Goal: Task Accomplishment & Management: Use online tool/utility

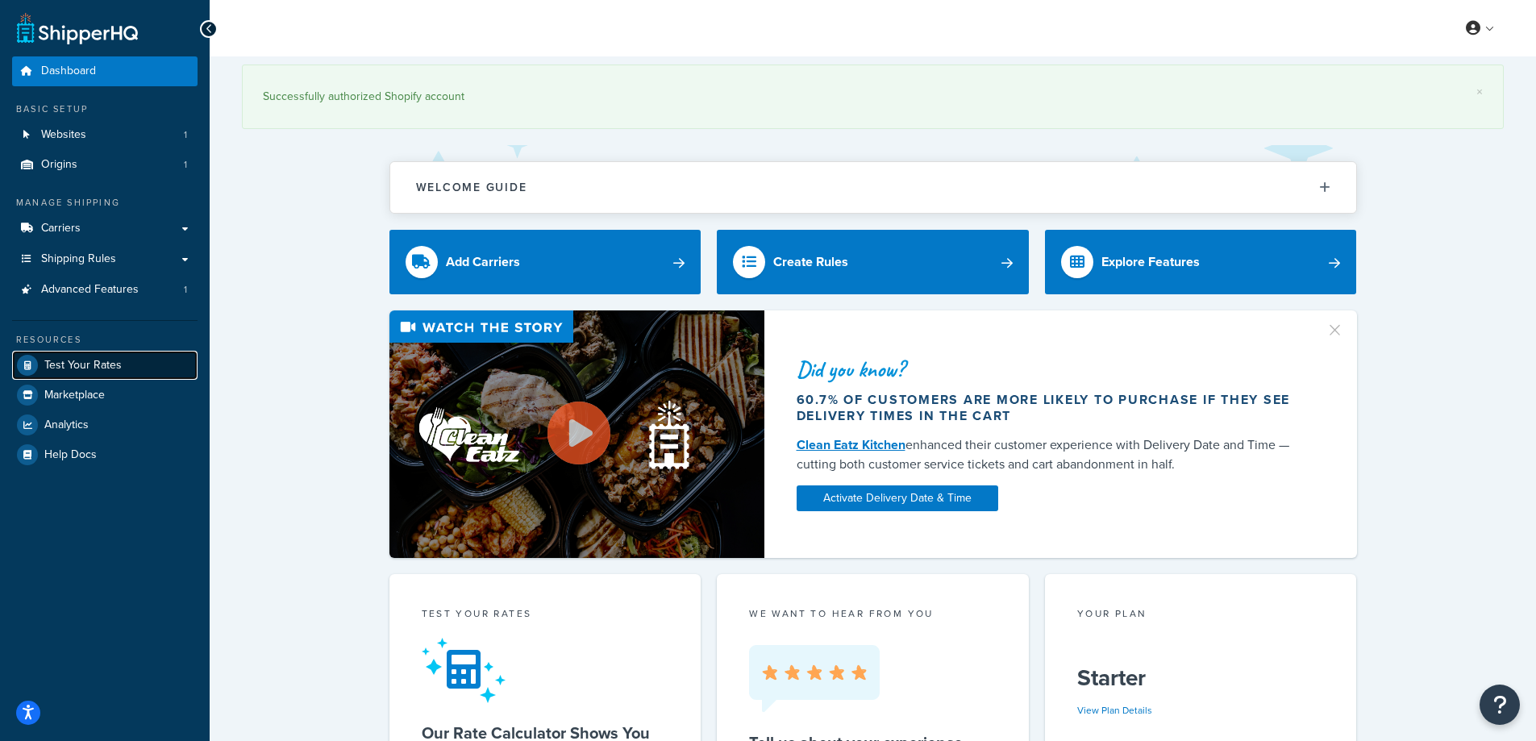
click at [103, 376] on link "Test Your Rates" at bounding box center [104, 365] width 185 height 29
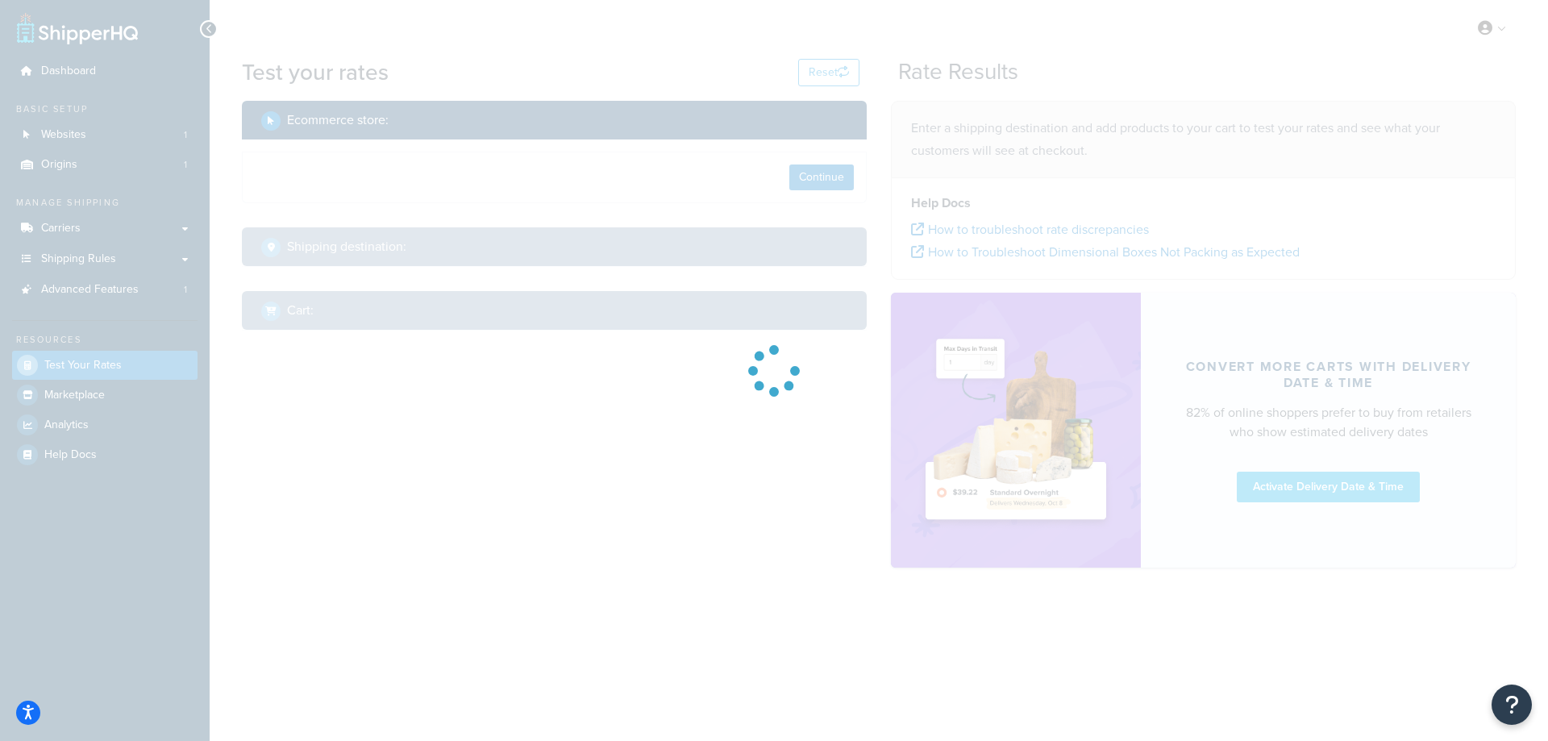
select select "[GEOGRAPHIC_DATA]"
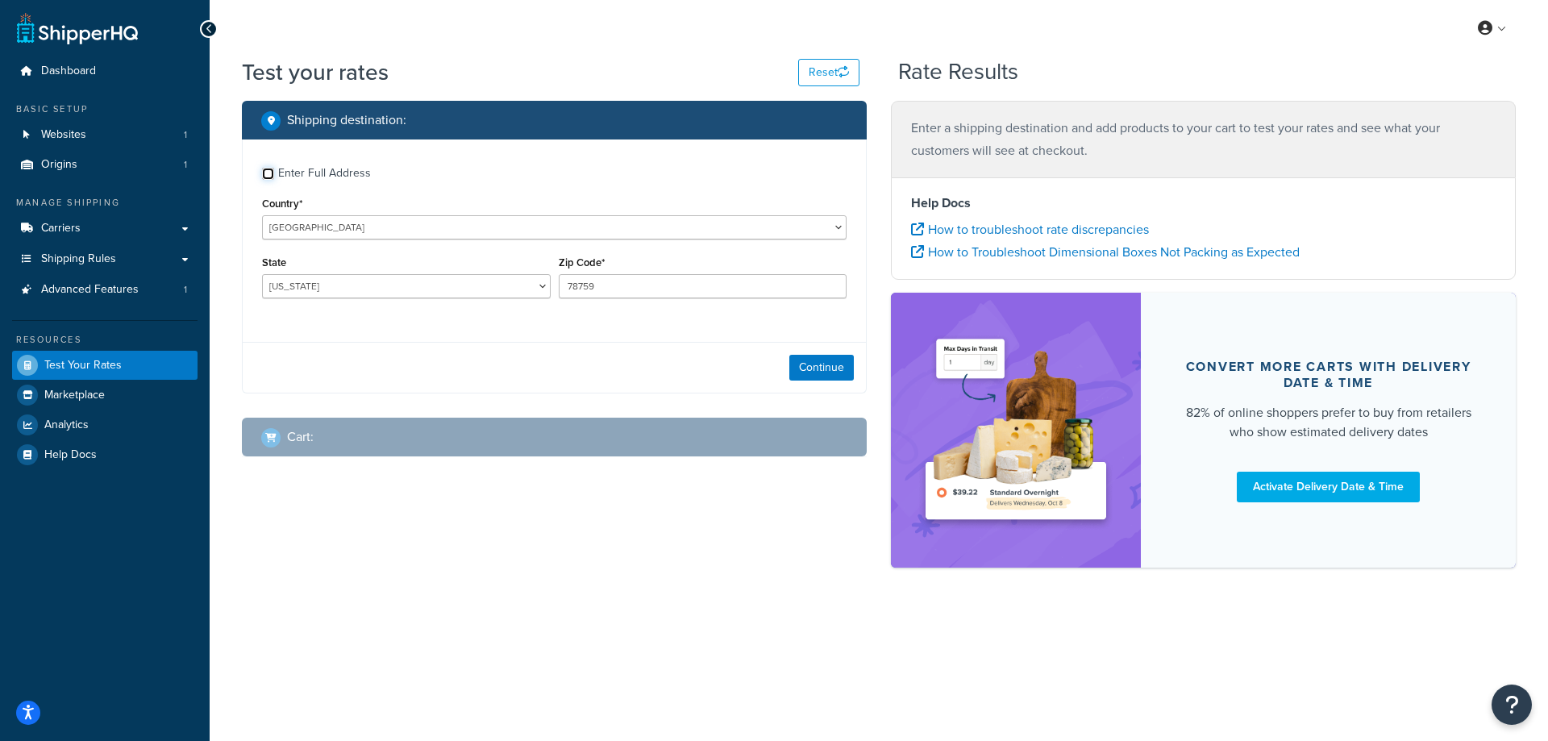
click at [268, 174] on input "Enter Full Address" at bounding box center [268, 174] width 12 height 12
checkbox input "true"
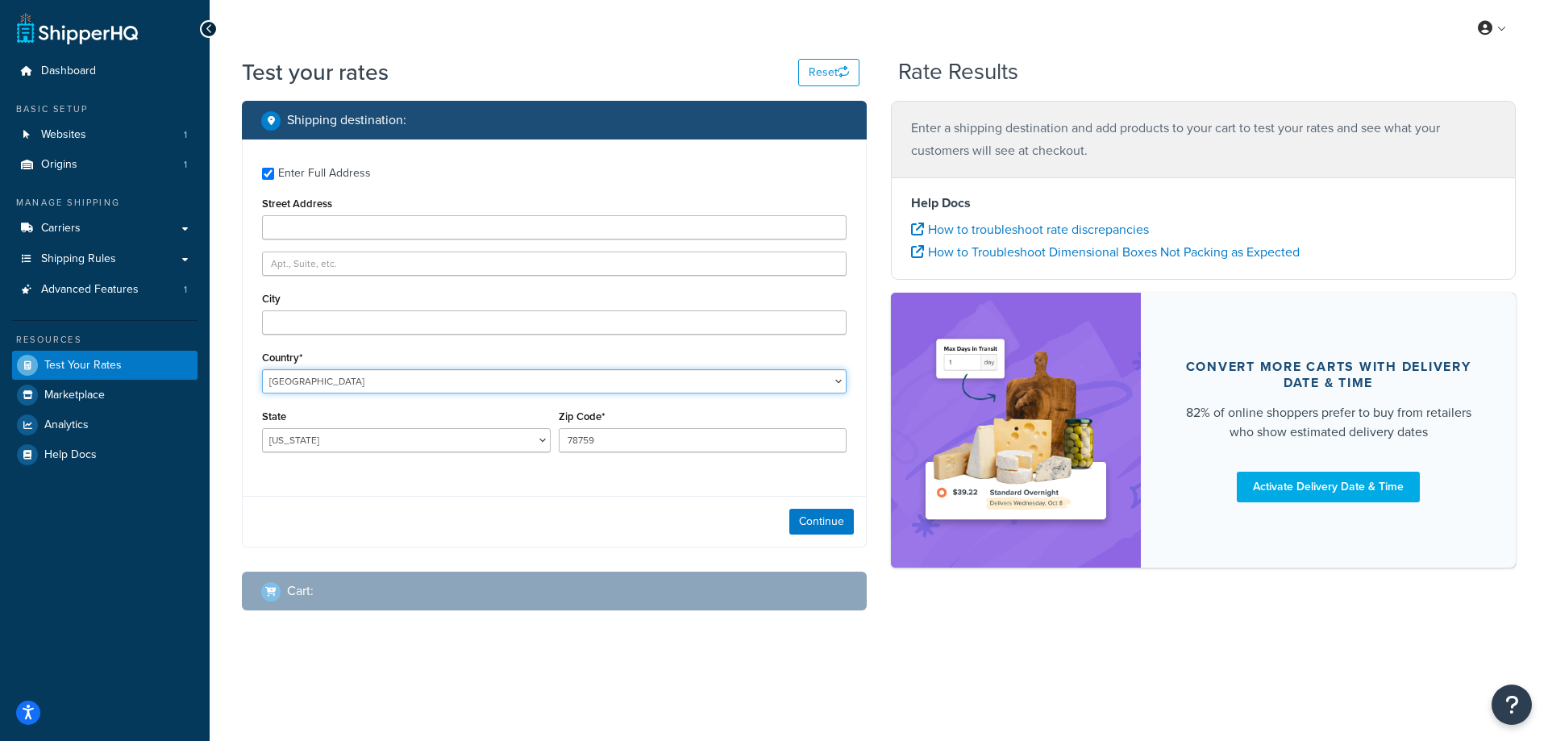
click at [328, 383] on select "[GEOGRAPHIC_DATA] [GEOGRAPHIC_DATA] [GEOGRAPHIC_DATA] [GEOGRAPHIC_DATA] [GEOGRA…" at bounding box center [554, 381] width 584 height 24
select select "LK"
click at [262, 369] on select "[GEOGRAPHIC_DATA] [GEOGRAPHIC_DATA] [GEOGRAPHIC_DATA] [GEOGRAPHIC_DATA] [GEOGRA…" at bounding box center [554, 381] width 584 height 24
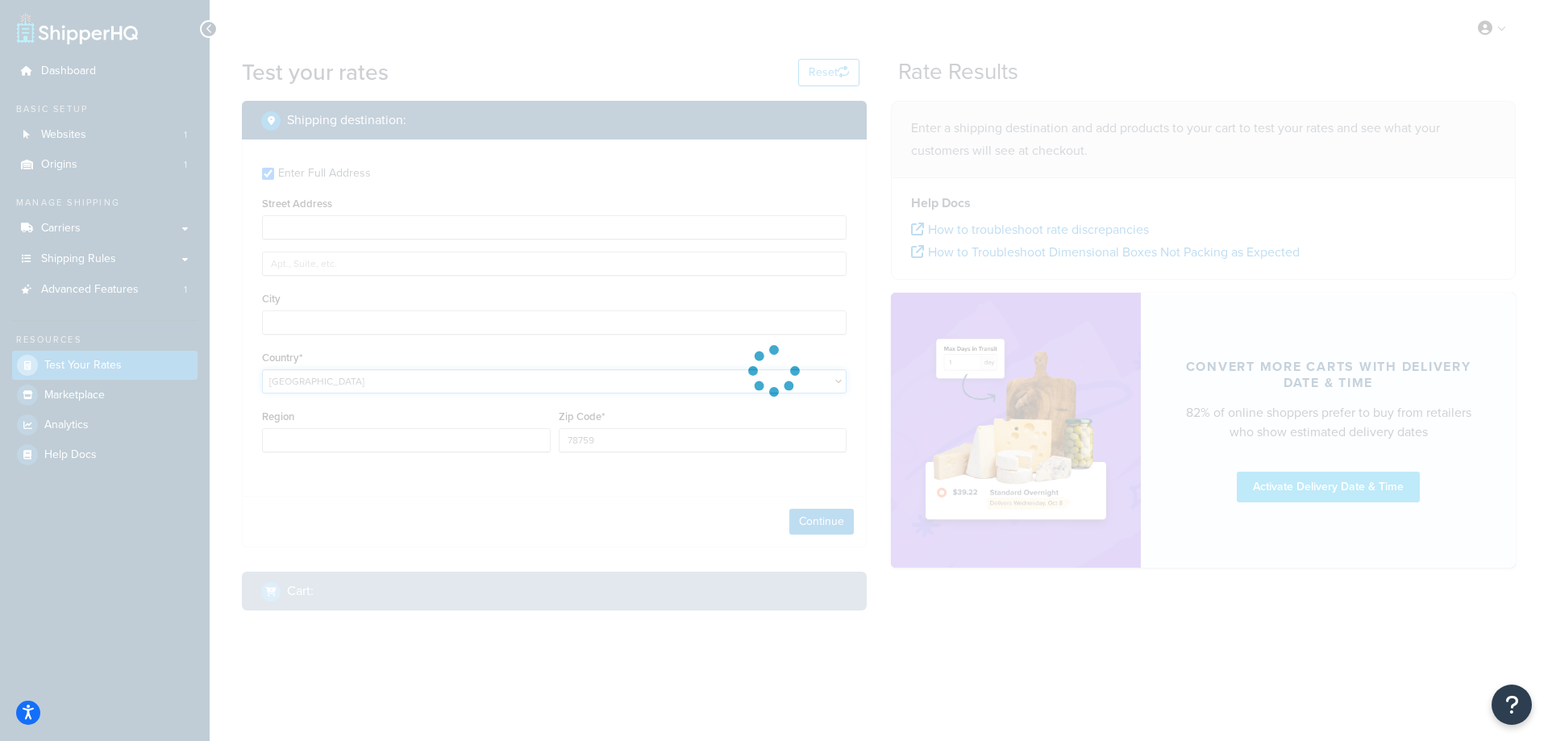
type input "[GEOGRAPHIC_DATA]"
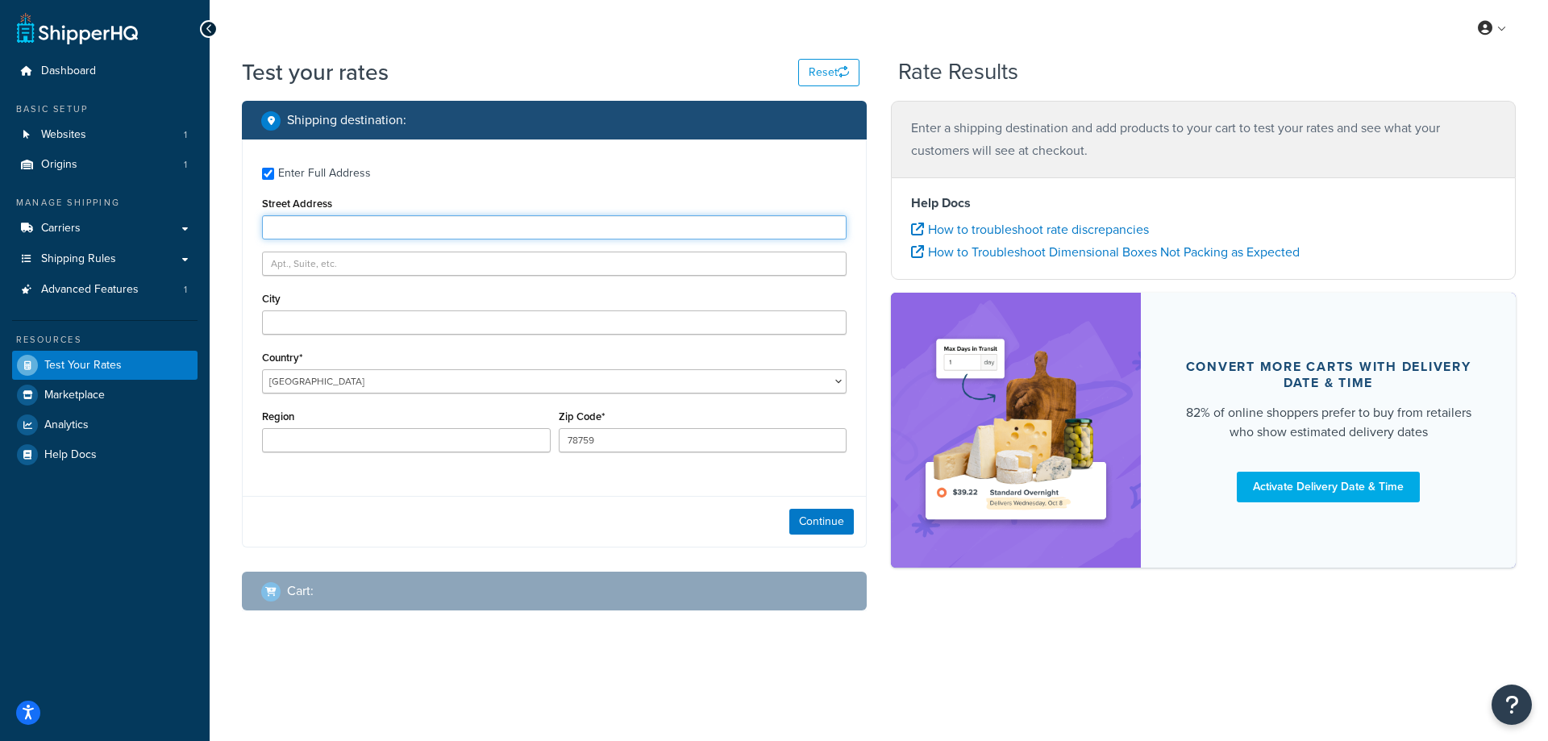
click at [324, 224] on input "Street Address" at bounding box center [554, 227] width 584 height 24
paste input "[STREET_ADDRESS]"
type input "[STREET_ADDRESS]"
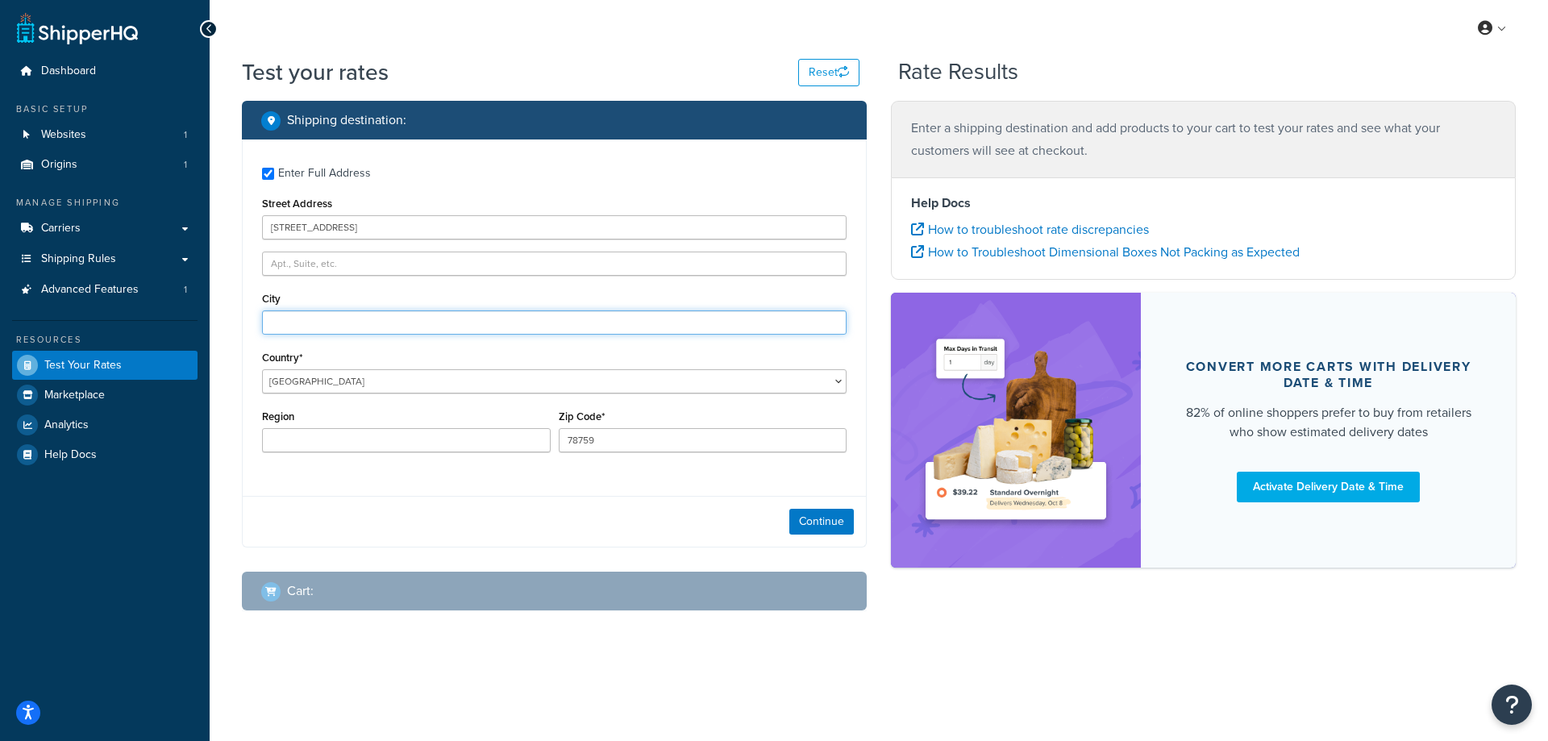
click at [310, 328] on input "City" at bounding box center [554, 322] width 584 height 24
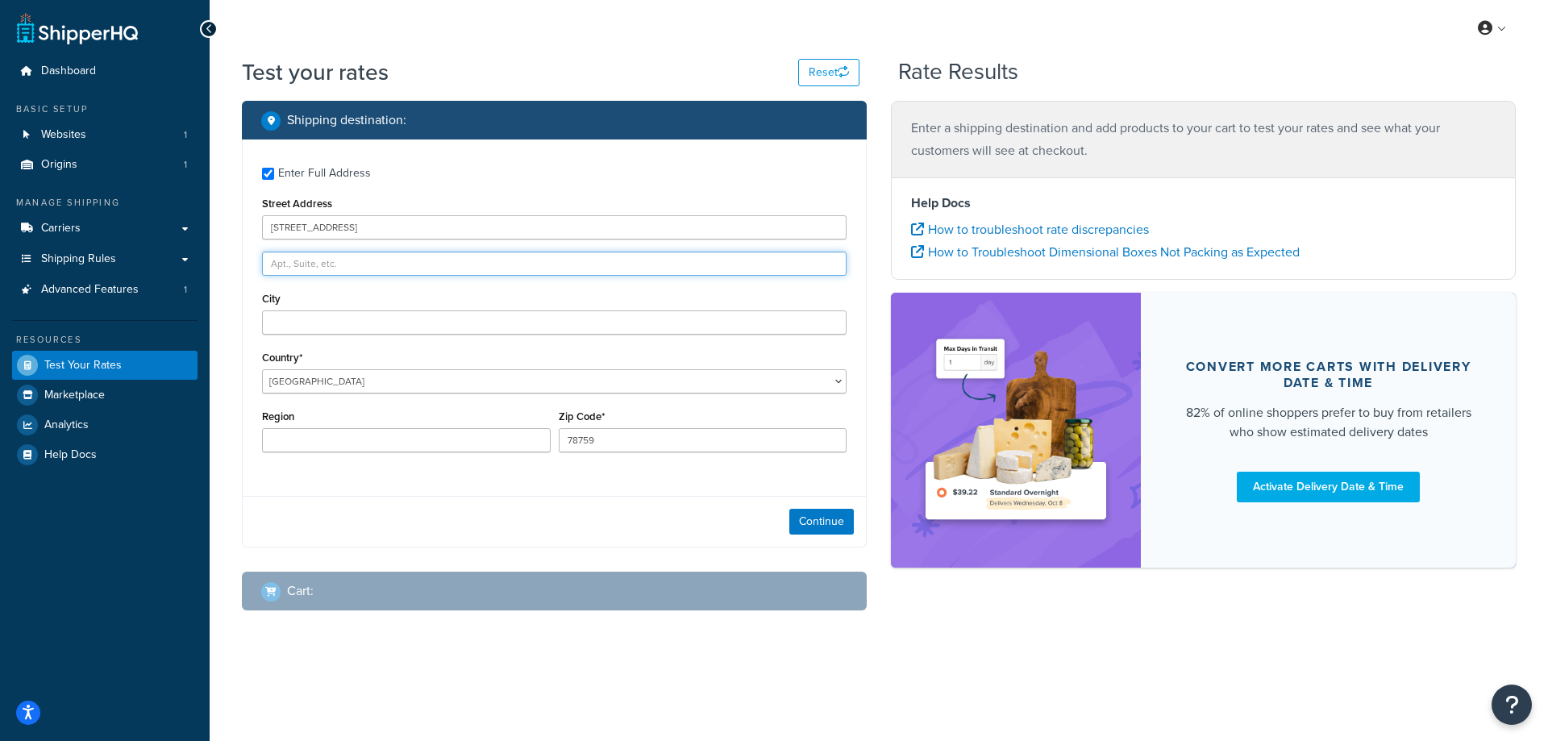
click at [289, 274] on input "text" at bounding box center [554, 263] width 584 height 24
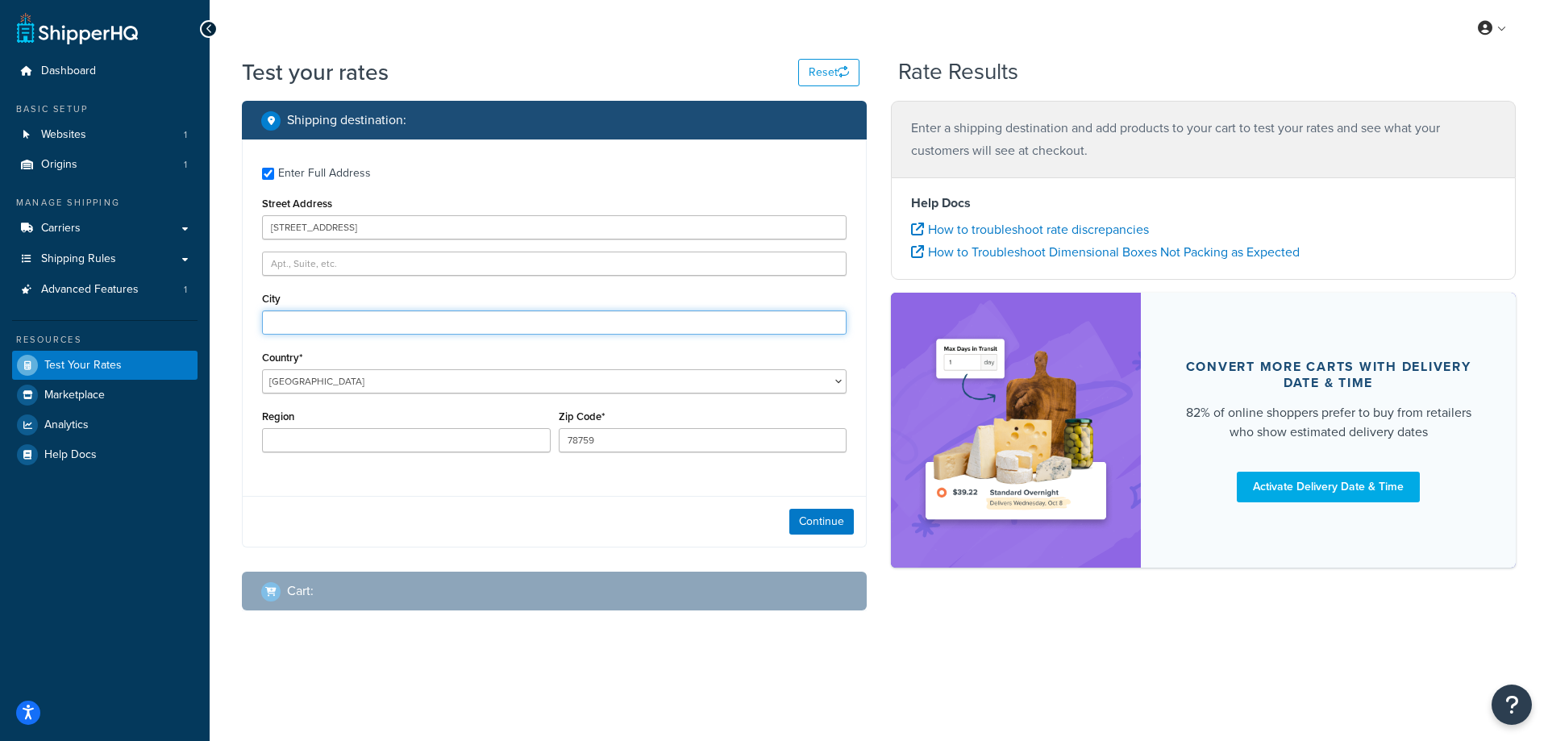
click at [289, 314] on input "City" at bounding box center [554, 322] width 584 height 24
paste input "[GEOGRAPHIC_DATA]"
type input "[GEOGRAPHIC_DATA]"
click at [292, 437] on input "Region" at bounding box center [406, 440] width 289 height 24
paste input "[GEOGRAPHIC_DATA]"
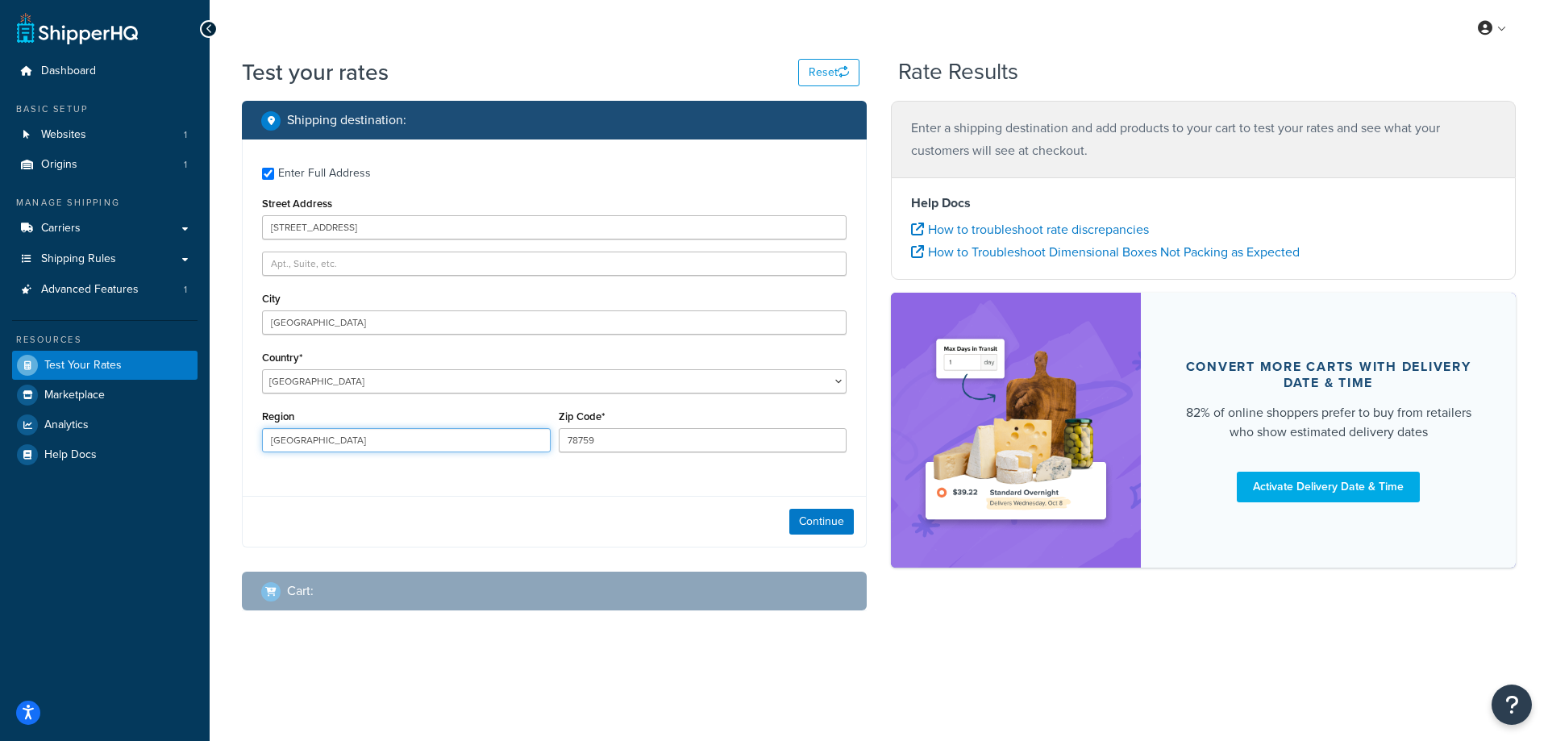
type input "[GEOGRAPHIC_DATA]"
drag, startPoint x: 605, startPoint y: 442, endPoint x: 527, endPoint y: 442, distance: 77.4
click at [527, 442] on div "Region [GEOGRAPHIC_DATA] Zip Code* 78759" at bounding box center [554, 434] width 592 height 59
paste input "00 941"
click at [582, 441] on input "00 941" at bounding box center [703, 440] width 289 height 24
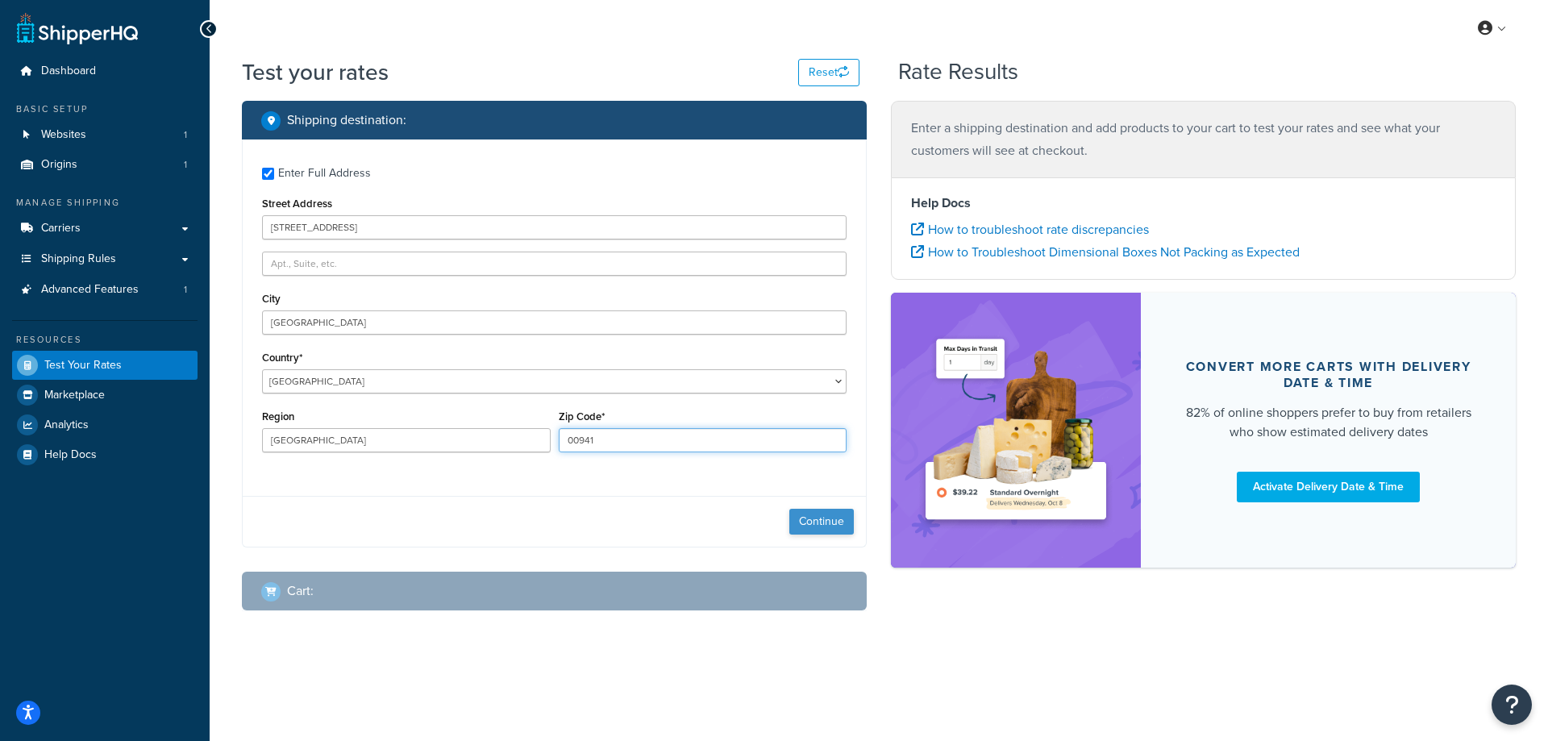
type input "00941"
click at [802, 519] on button "Continue" at bounding box center [821, 522] width 64 height 26
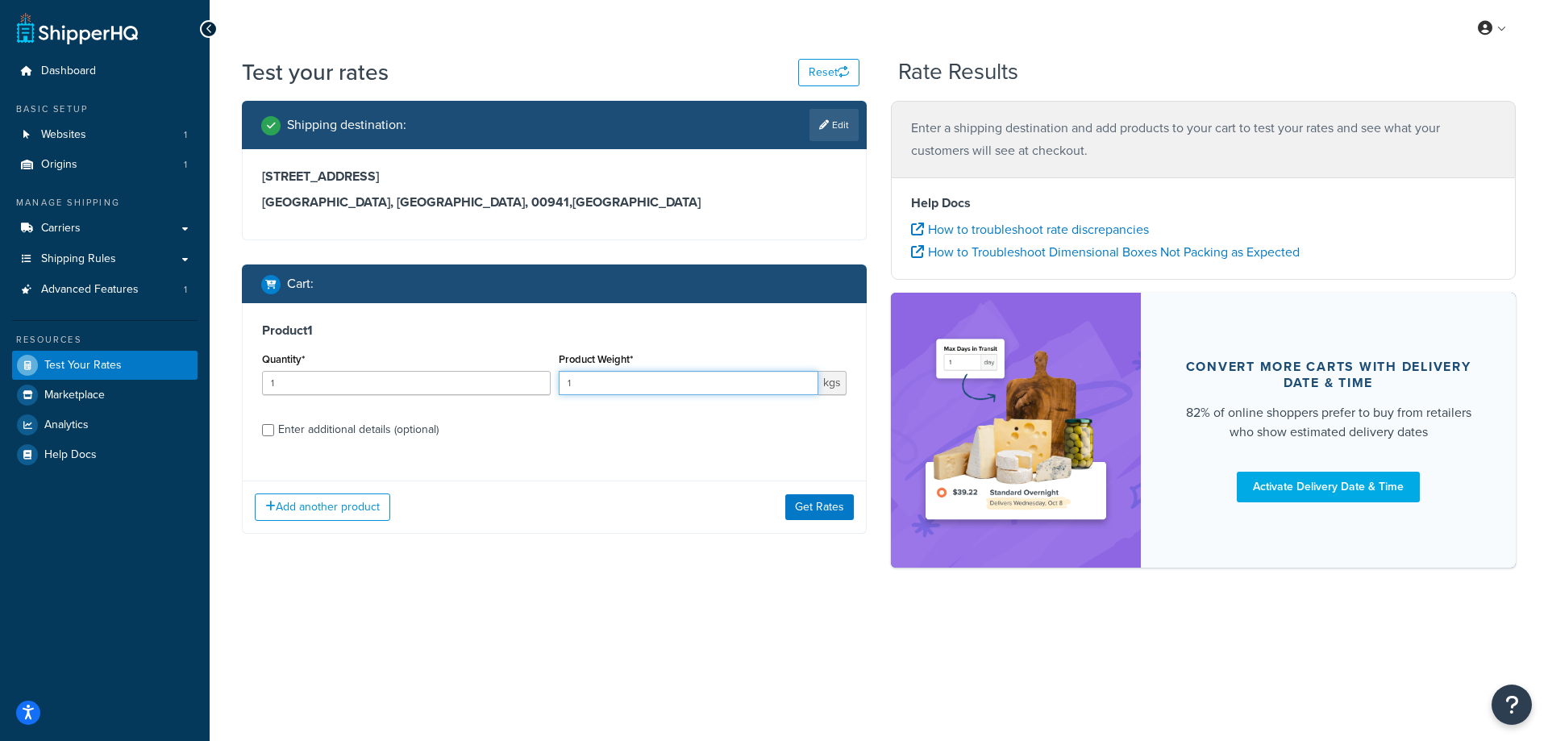
drag, startPoint x: 532, startPoint y: 385, endPoint x: 497, endPoint y: 385, distance: 34.7
click at [497, 385] on div "Quantity* 1 Product Weight* 1 kgs" at bounding box center [554, 377] width 592 height 59
type input "25"
click at [564, 414] on div "Product 1 Quantity* 1 Product Weight* 25 kgs Enter additional details (optional)" at bounding box center [554, 385] width 623 height 165
click at [318, 520] on button "Add another product" at bounding box center [322, 506] width 135 height 27
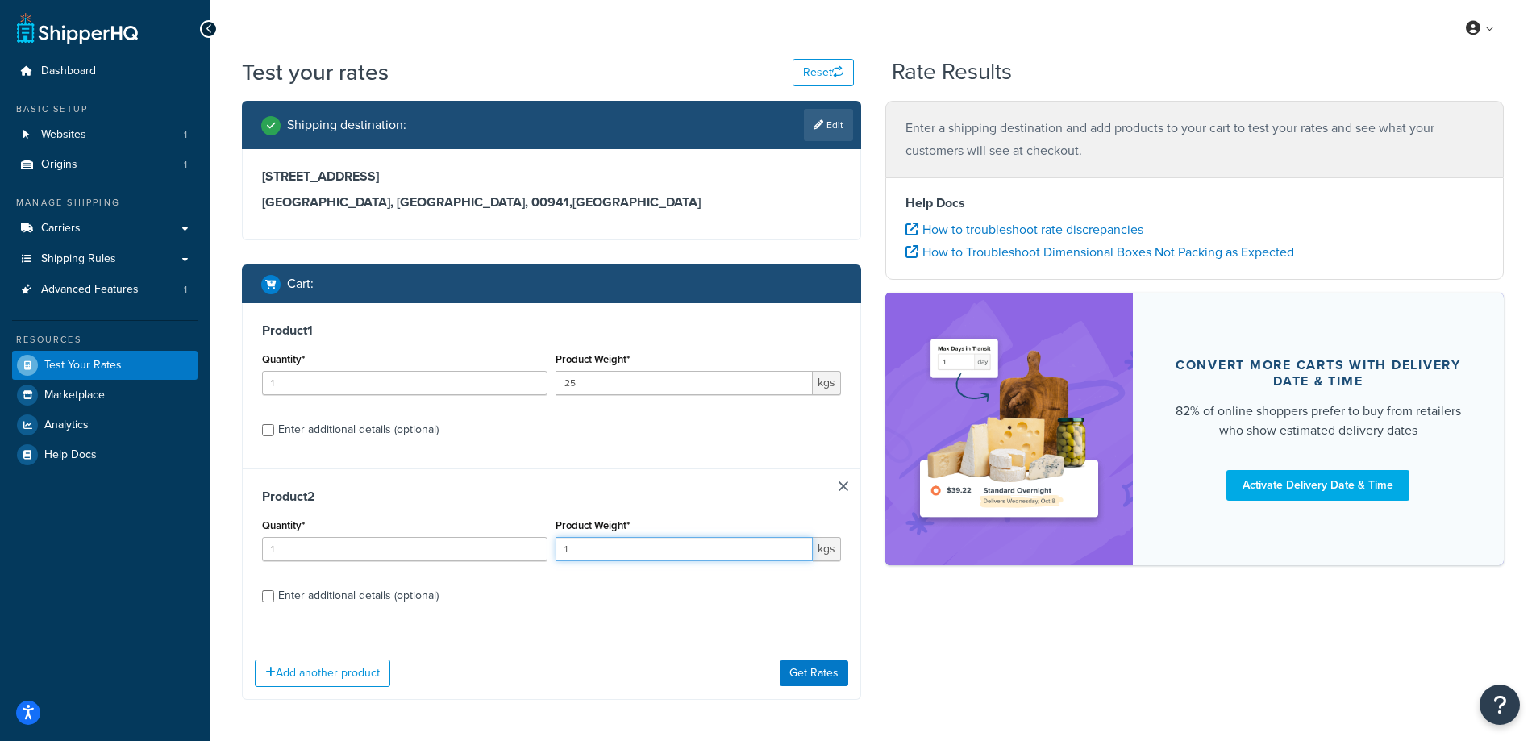
drag, startPoint x: 579, startPoint y: 550, endPoint x: 526, endPoint y: 550, distance: 53.2
click at [527, 550] on div "Quantity* 1 Product Weight* 1 kgs" at bounding box center [551, 543] width 587 height 59
type input "25"
click at [835, 671] on button "Get Rates" at bounding box center [813, 673] width 69 height 26
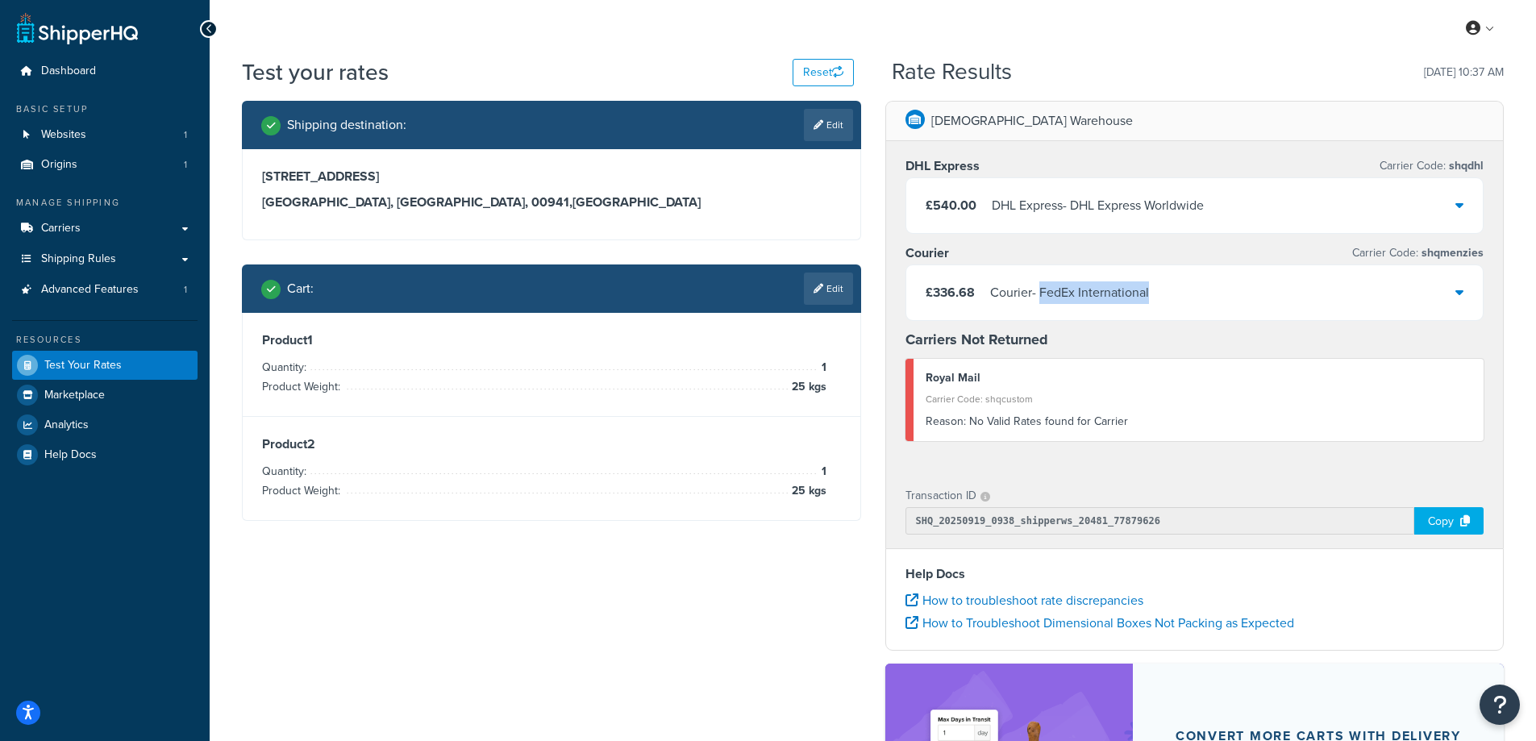
drag, startPoint x: 1165, startPoint y: 289, endPoint x: 1041, endPoint y: 297, distance: 124.3
click at [1041, 297] on div "£336.68 Courier - FedEx International" at bounding box center [1194, 292] width 577 height 55
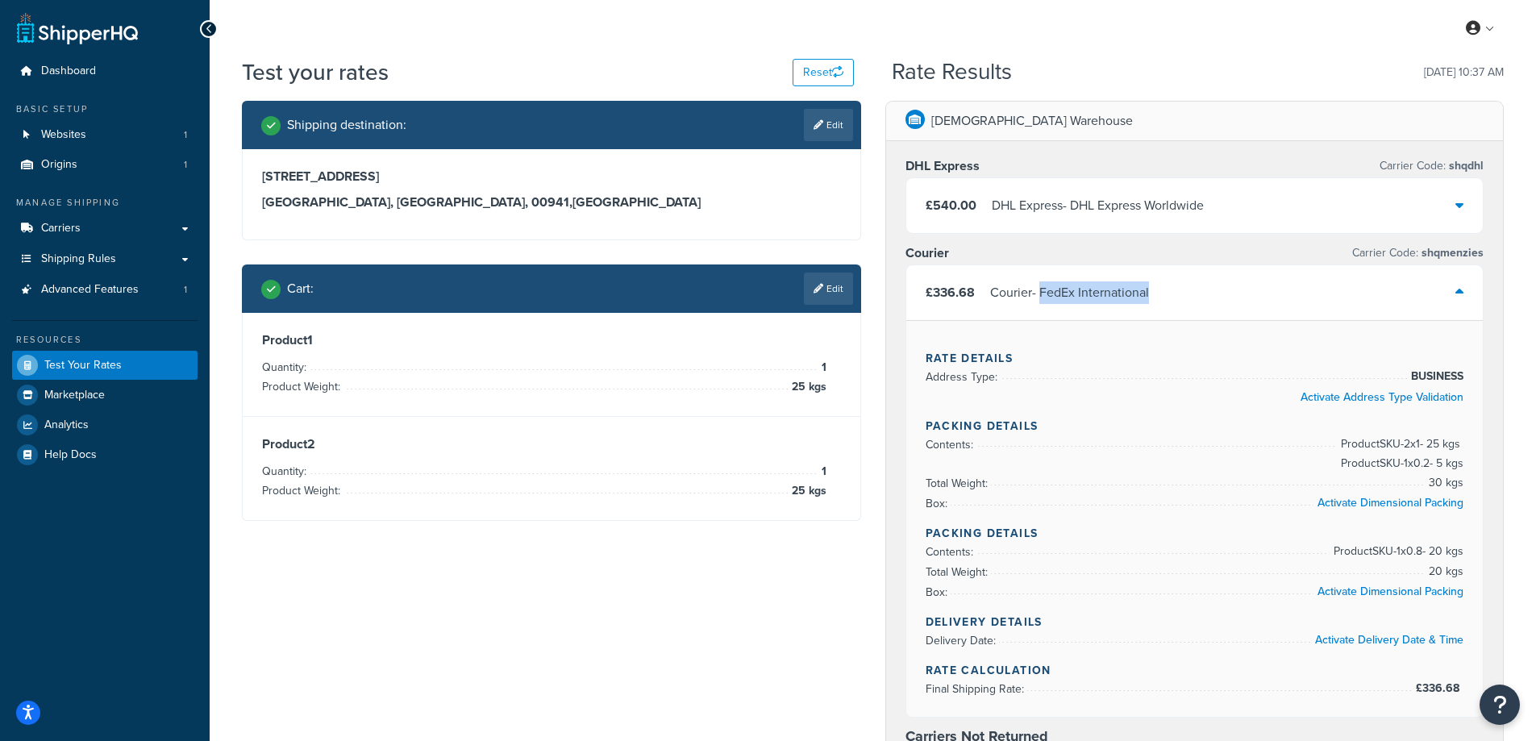
copy div "FedEx International"
drag, startPoint x: 1224, startPoint y: 206, endPoint x: 1074, endPoint y: 206, distance: 149.1
click at [1074, 206] on div "£540.00 DHL Express - DHL Express Worldwide" at bounding box center [1194, 205] width 577 height 55
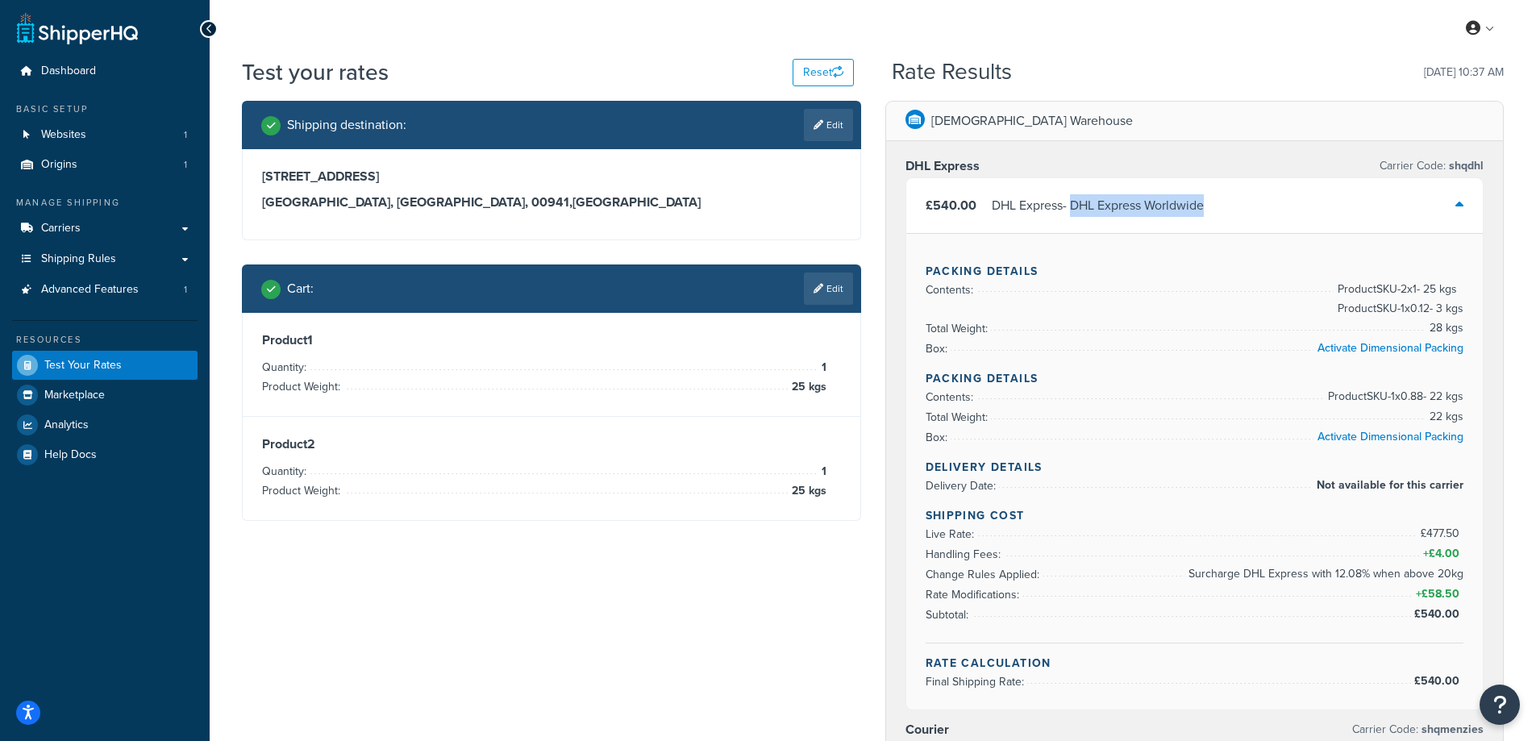
copy div "DHL Express Worldwide"
